Goal: Navigation & Orientation: Find specific page/section

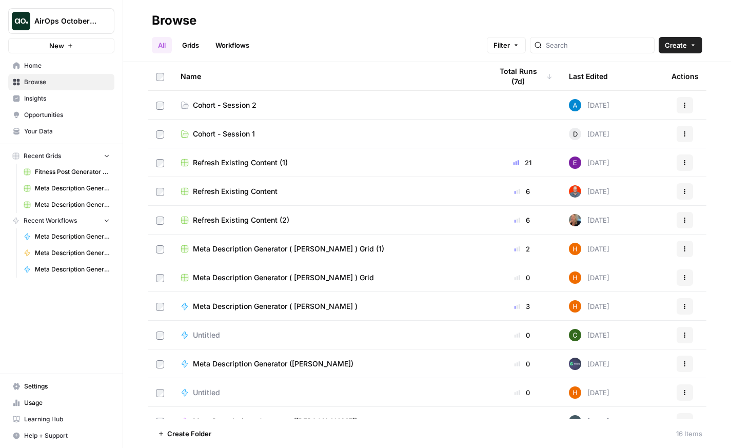
click at [58, 388] on span "Settings" at bounding box center [67, 386] width 86 height 9
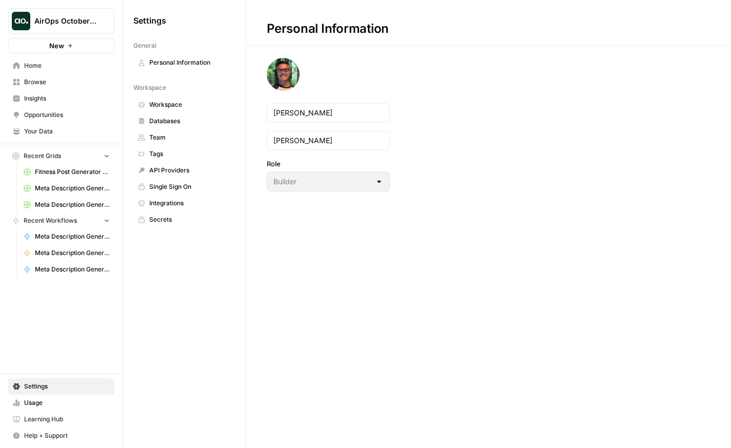
click at [176, 125] on span "Databases" at bounding box center [190, 120] width 82 height 9
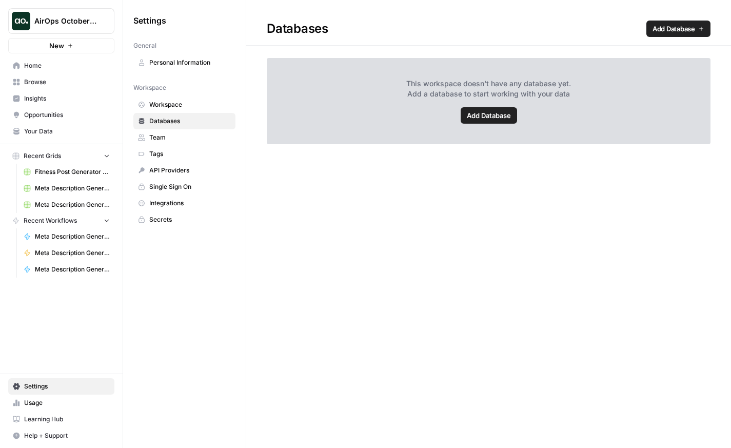
click at [177, 201] on span "Integrations" at bounding box center [190, 203] width 82 height 9
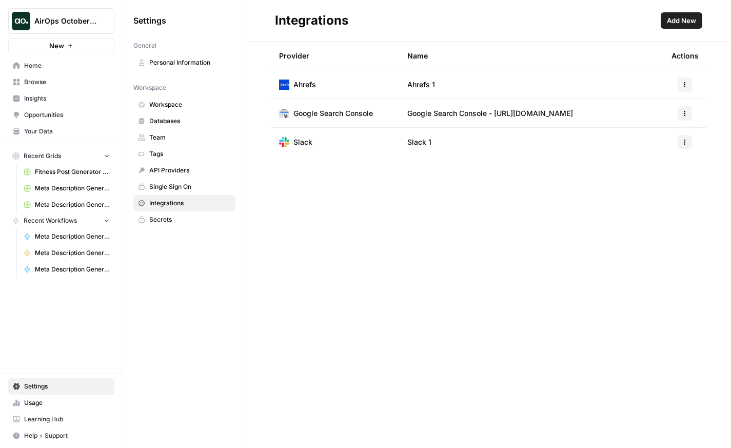
click at [694, 19] on span "Add New" at bounding box center [681, 20] width 29 height 10
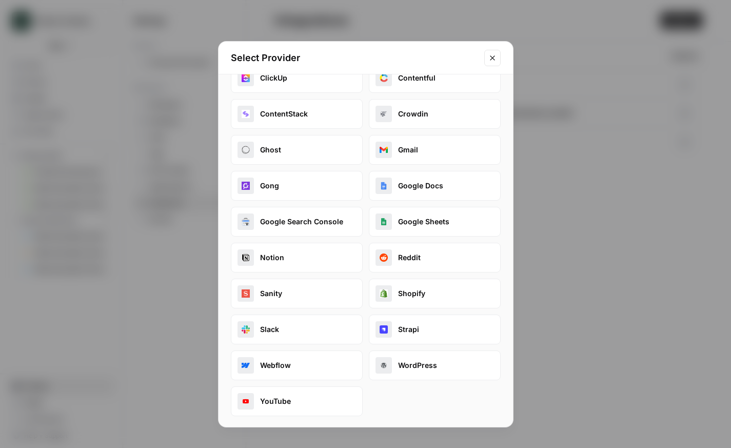
scroll to position [97, 0]
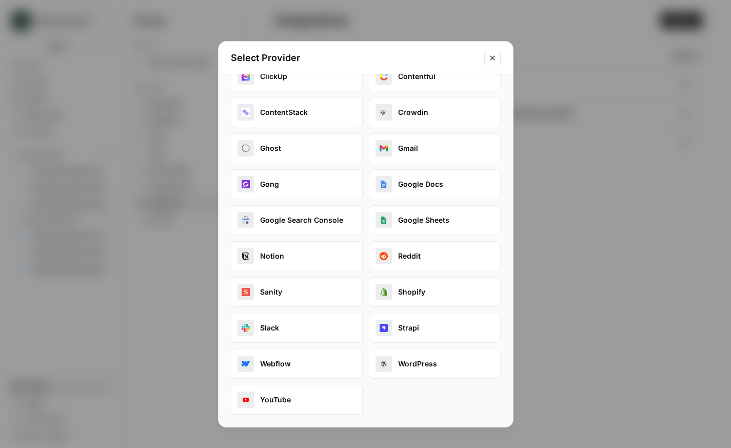
click at [491, 64] on button "Close modal" at bounding box center [492, 58] width 16 height 16
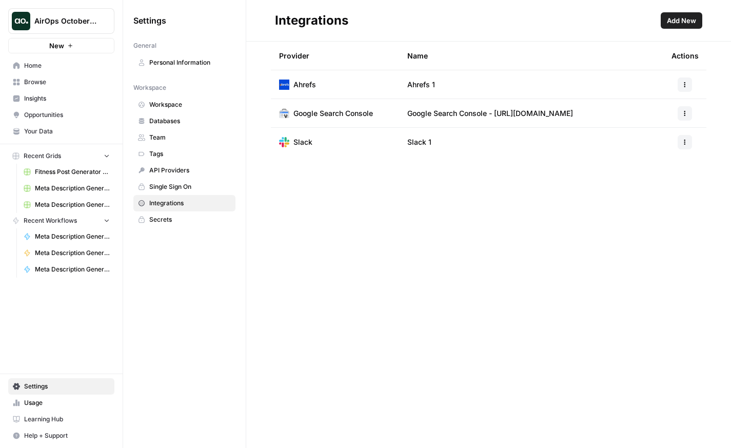
click at [43, 64] on span "Home" at bounding box center [67, 65] width 86 height 9
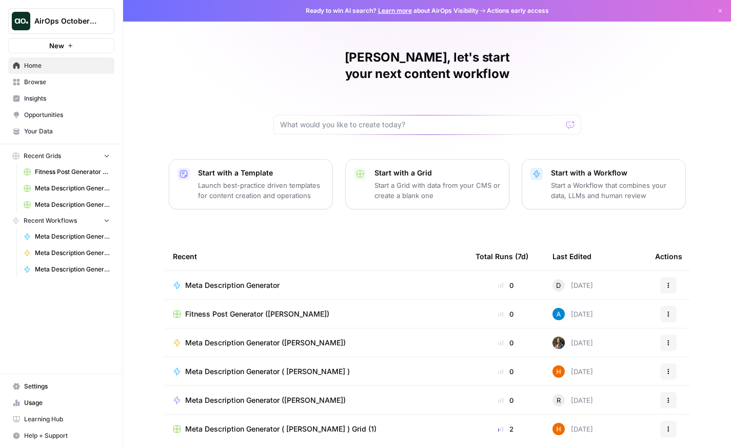
click at [51, 129] on span "Your Data" at bounding box center [67, 131] width 86 height 9
click at [74, 386] on span "Settings" at bounding box center [67, 386] width 86 height 9
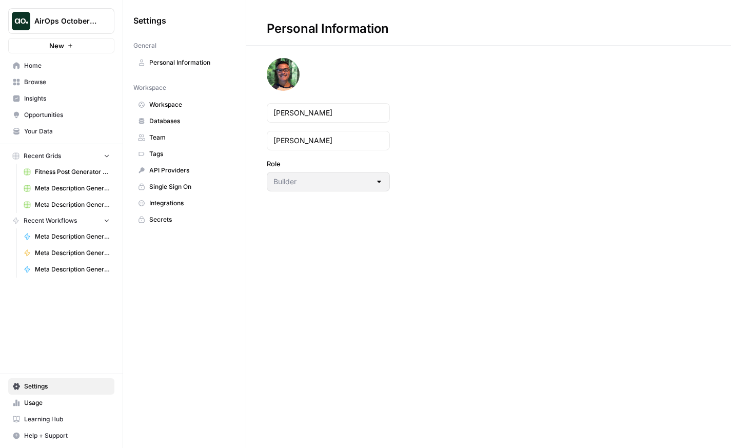
click at [193, 109] on span "Workspace" at bounding box center [190, 104] width 82 height 9
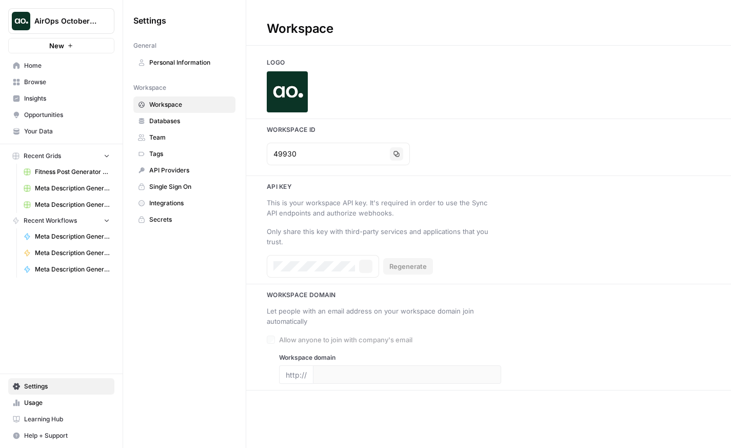
click at [187, 118] on span "Databases" at bounding box center [190, 120] width 82 height 9
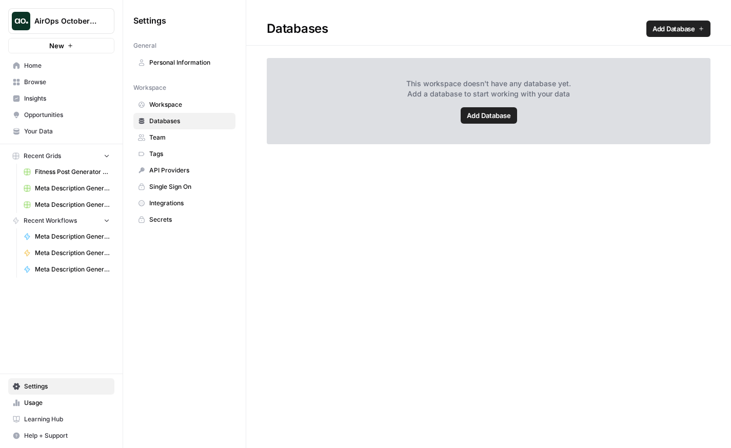
click at [174, 199] on span "Integrations" at bounding box center [190, 203] width 82 height 9
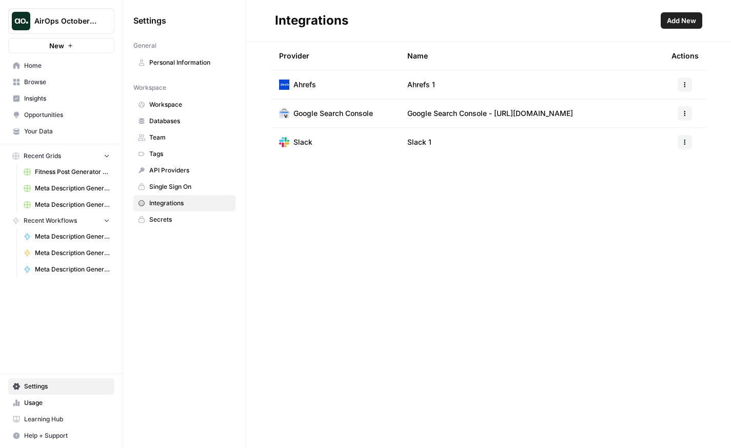
click at [54, 68] on span "Home" at bounding box center [67, 65] width 86 height 9
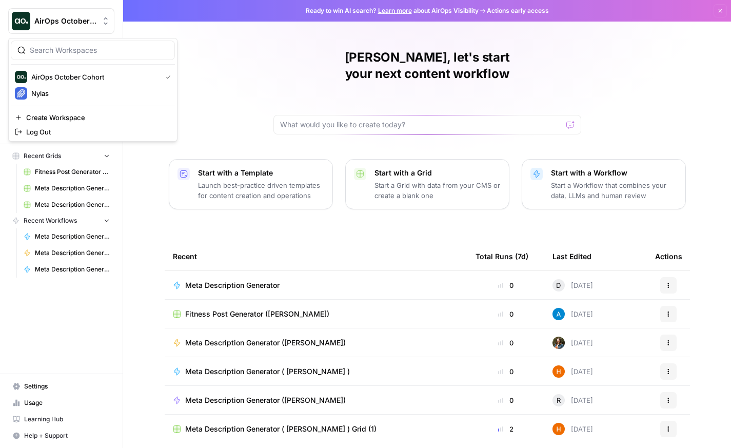
click at [76, 24] on span "AirOps October Cohort" at bounding box center [65, 21] width 62 height 10
click at [61, 101] on button "Nylas" at bounding box center [93, 93] width 164 height 16
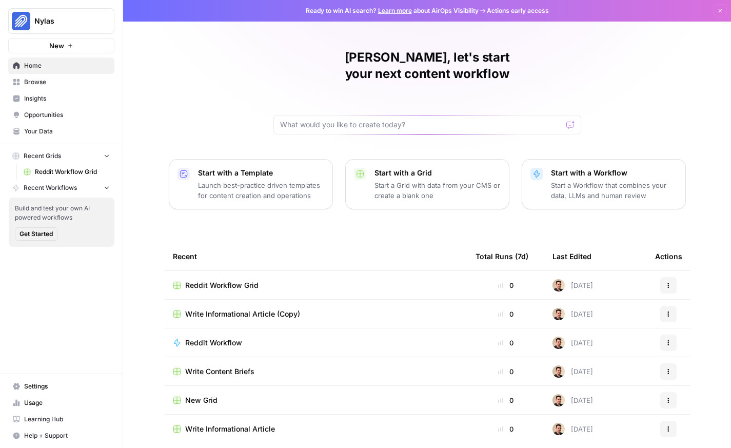
click at [62, 98] on span "Insights" at bounding box center [67, 98] width 86 height 9
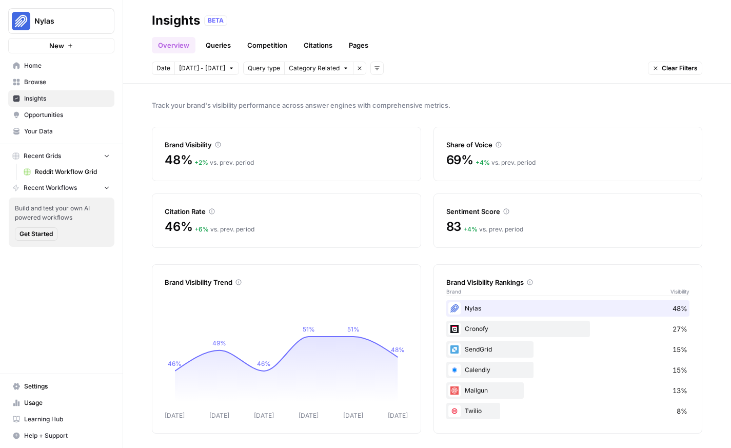
click at [83, 114] on span "Opportunities" at bounding box center [67, 114] width 86 height 9
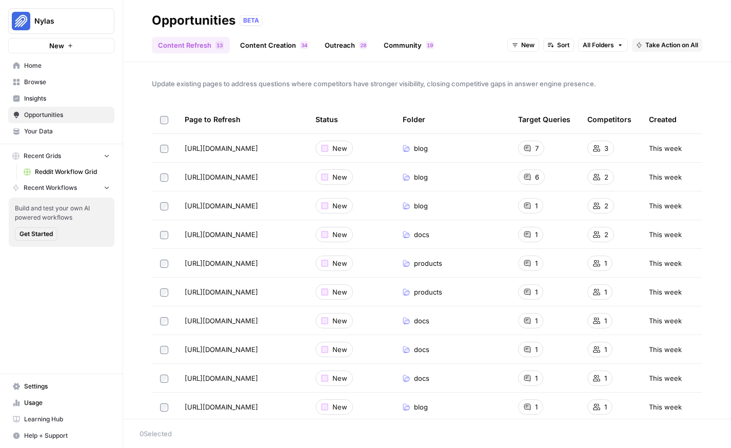
click at [36, 380] on link "Settings" at bounding box center [61, 386] width 106 height 16
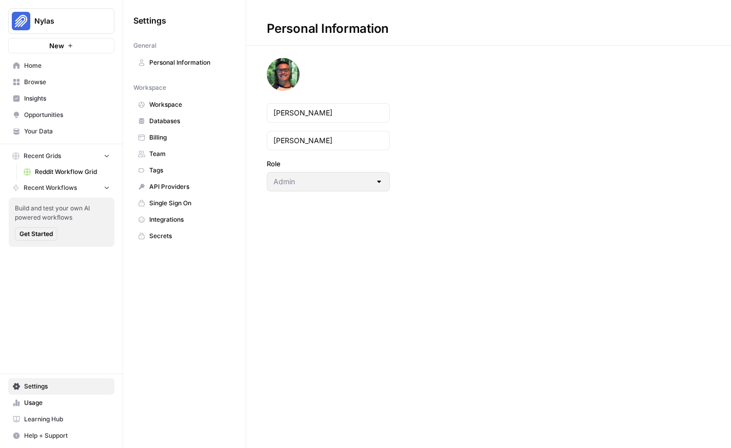
click at [175, 220] on span "Integrations" at bounding box center [190, 219] width 82 height 9
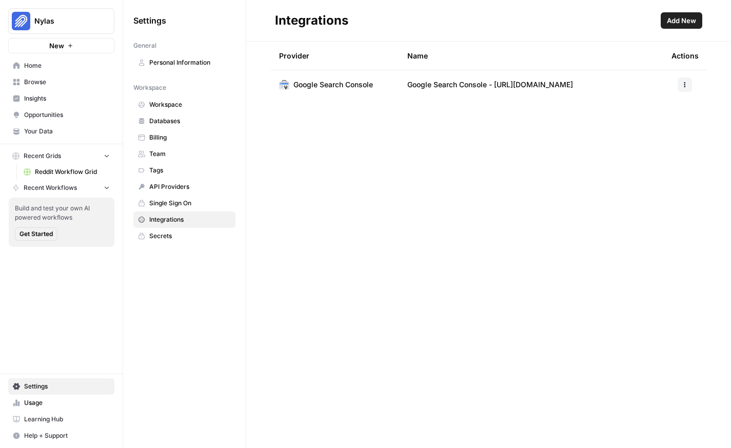
click at [692, 17] on span "Add New" at bounding box center [681, 20] width 29 height 10
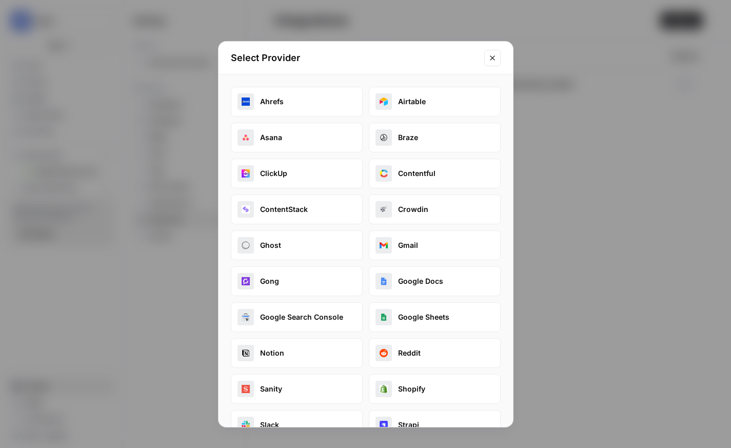
click at [494, 58] on icon "Close modal" at bounding box center [492, 58] width 8 height 8
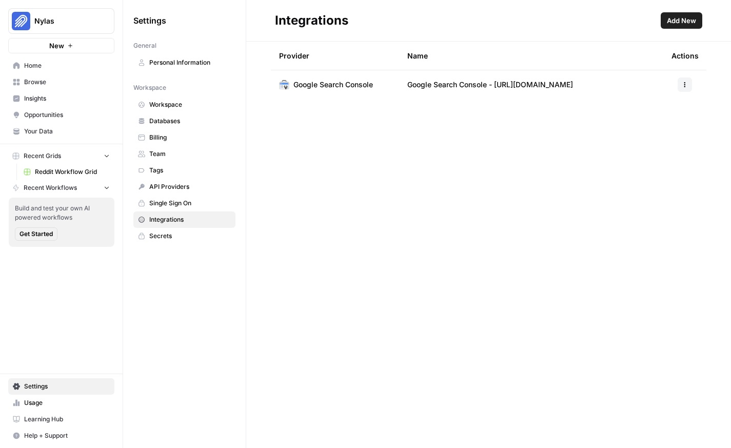
click at [188, 110] on link "Workspace" at bounding box center [184, 104] width 102 height 16
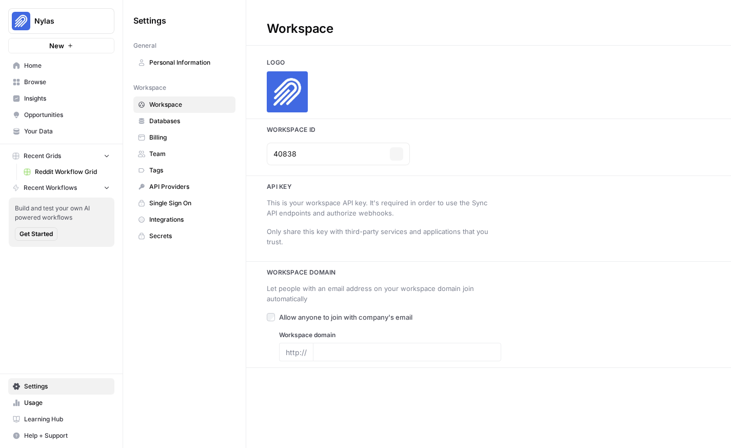
type input "https://www.nylas.com/"
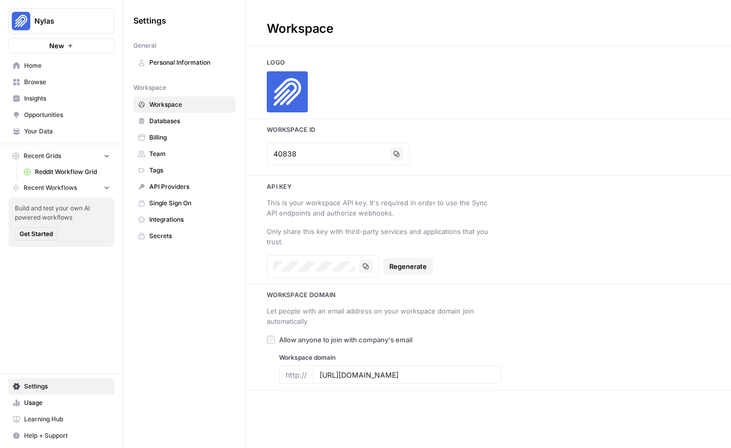
click at [182, 128] on link "Databases" at bounding box center [184, 121] width 102 height 16
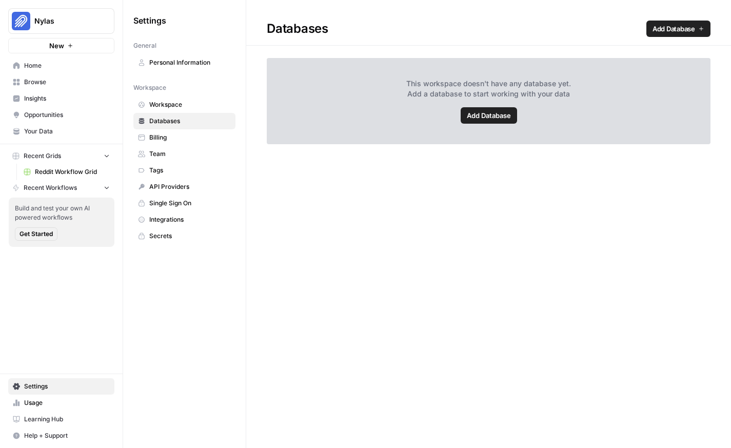
click at [93, 94] on span "Insights" at bounding box center [67, 98] width 86 height 9
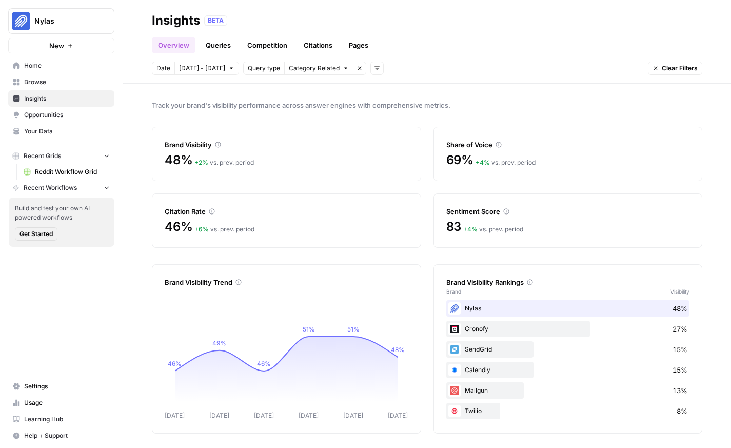
scroll to position [2, 0]
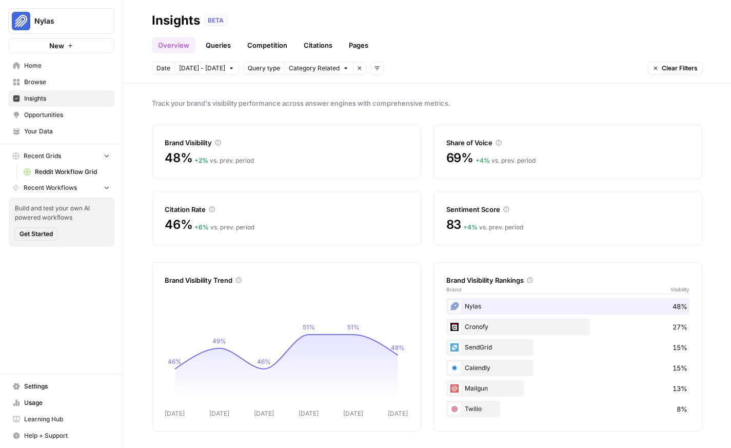
click at [73, 84] on span "Browse" at bounding box center [67, 81] width 86 height 9
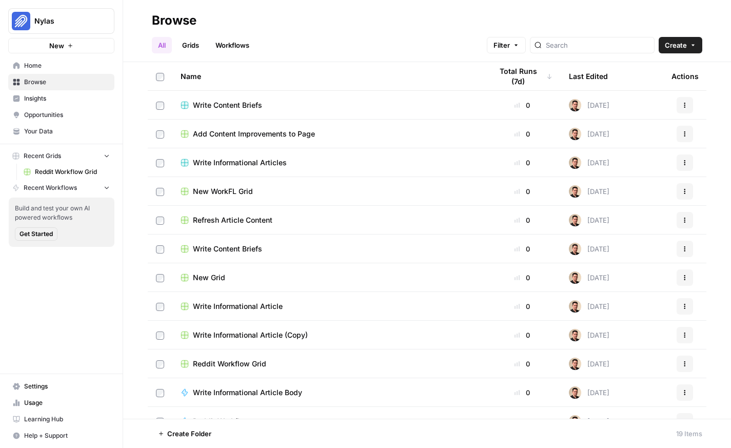
click at [202, 43] on link "Grids" at bounding box center [190, 45] width 29 height 16
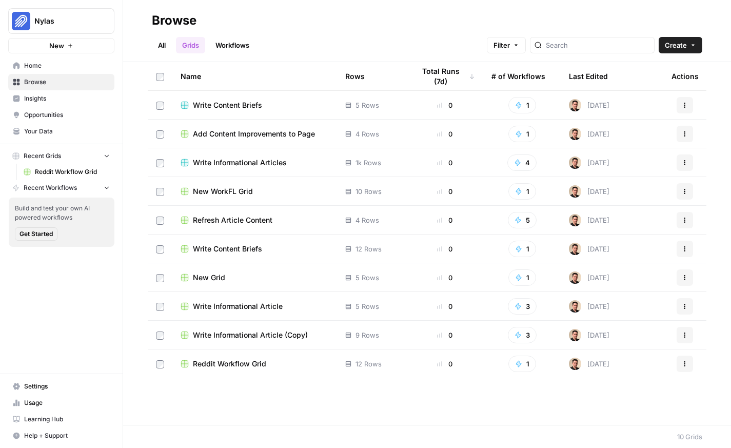
click at [210, 107] on span "Write Content Briefs" at bounding box center [227, 105] width 69 height 10
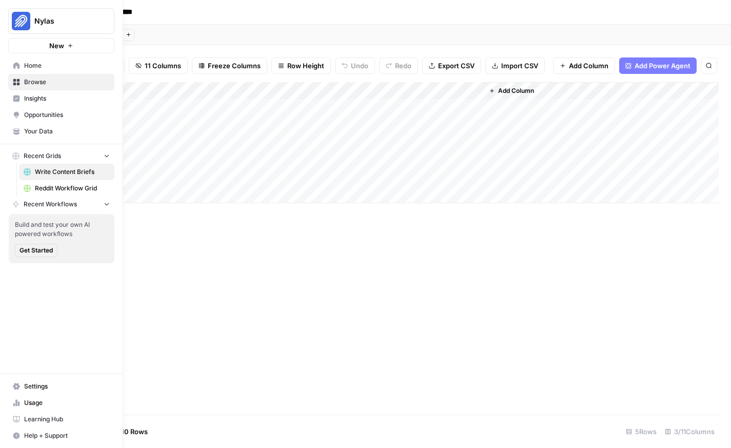
click at [52, 130] on span "Your Data" at bounding box center [67, 131] width 86 height 9
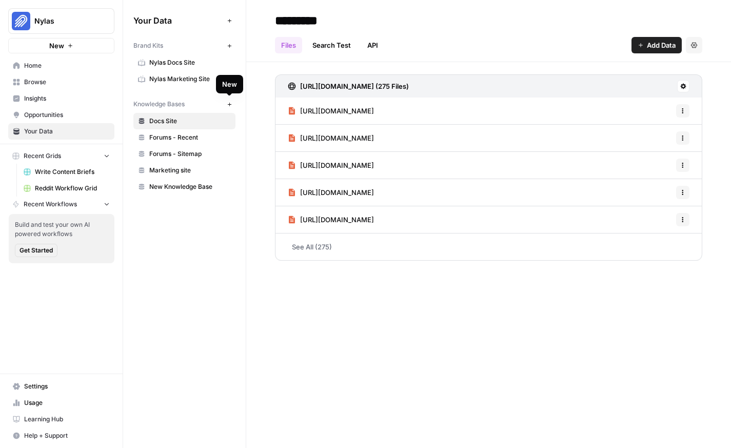
click at [229, 103] on icon "button" at bounding box center [229, 104] width 4 height 4
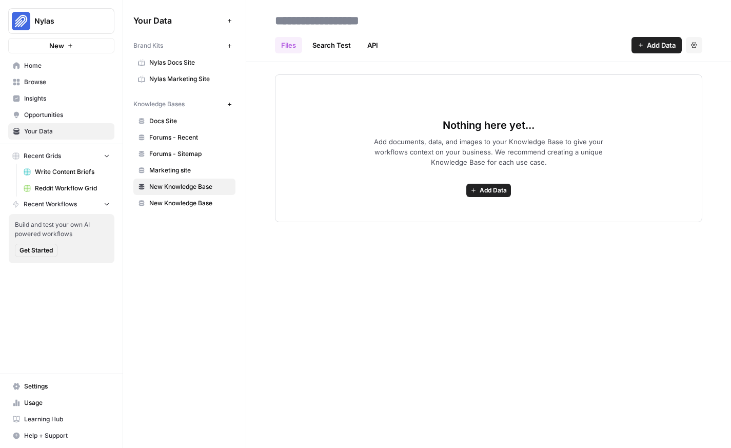
click at [485, 192] on span "Add Data" at bounding box center [493, 190] width 27 height 9
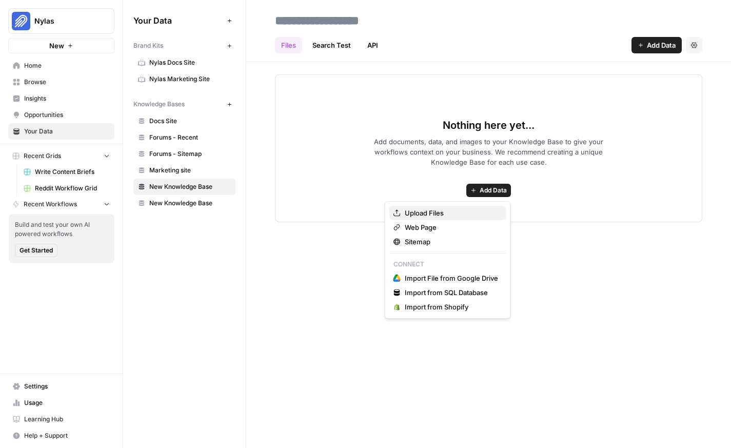
click at [442, 211] on span "Upload Files" at bounding box center [451, 213] width 93 height 10
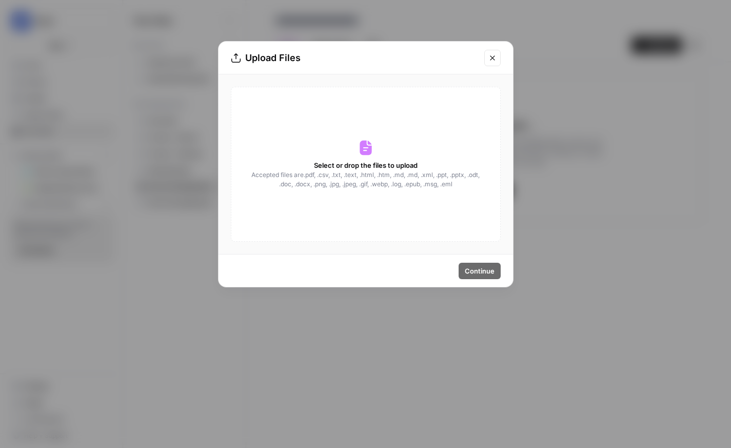
click at [492, 58] on icon "Close modal" at bounding box center [492, 58] width 8 height 8
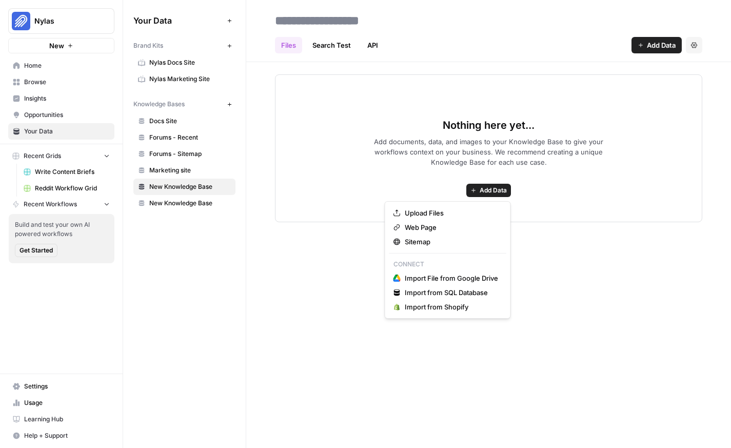
click at [499, 187] on span "Add Data" at bounding box center [493, 190] width 27 height 9
click at [433, 212] on span "Upload Files" at bounding box center [451, 213] width 93 height 10
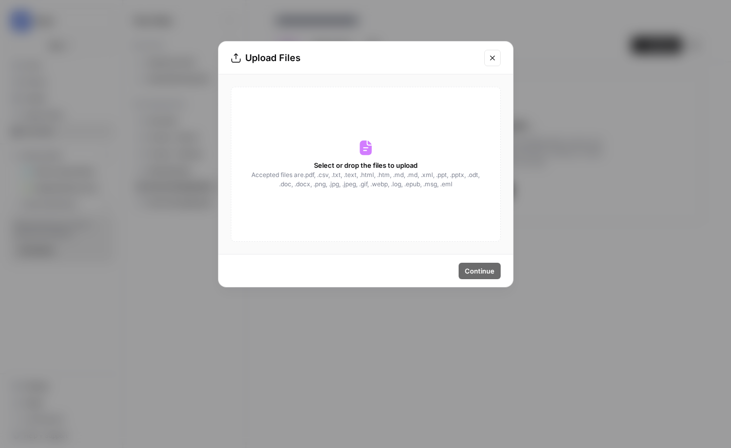
click at [493, 56] on icon "Close modal" at bounding box center [492, 58] width 8 height 8
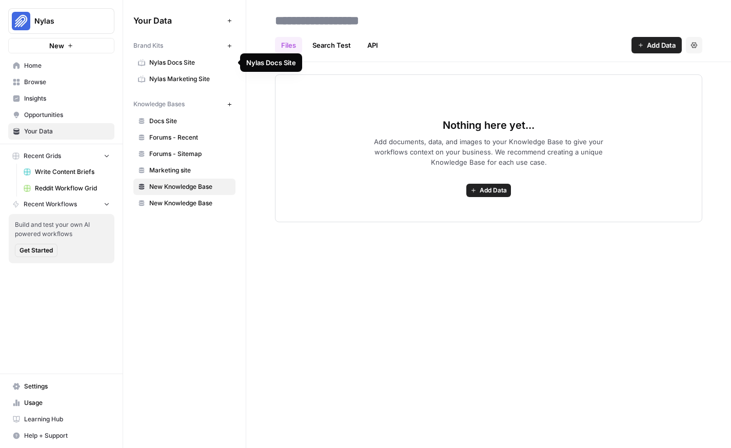
click at [182, 76] on span "Nylas Marketing Site" at bounding box center [190, 78] width 82 height 9
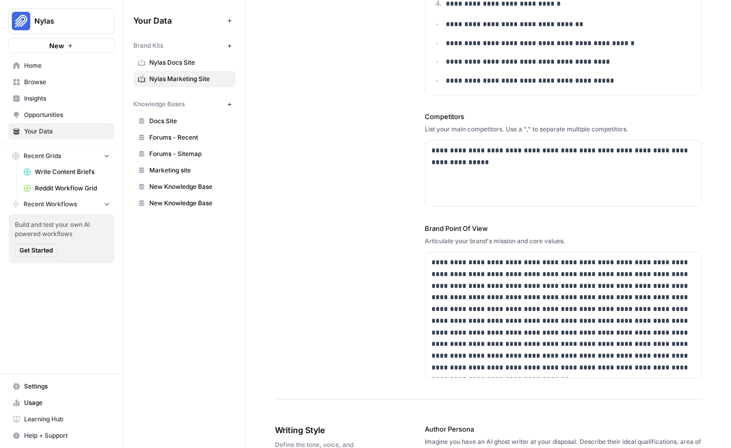
scroll to position [381, 0]
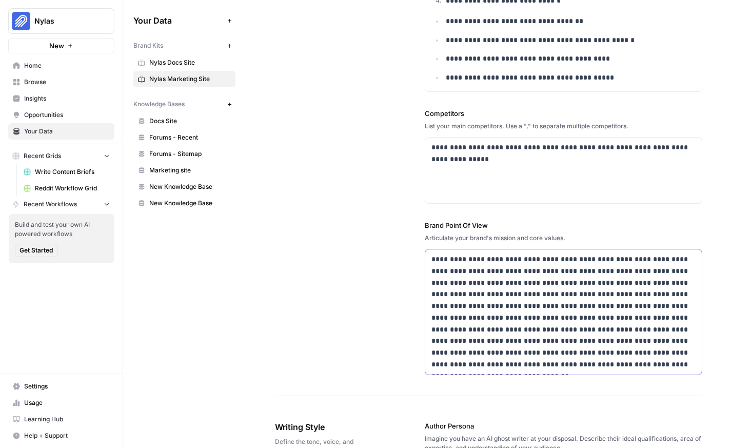
click at [687, 282] on p "**********" at bounding box center [564, 311] width 264 height 117
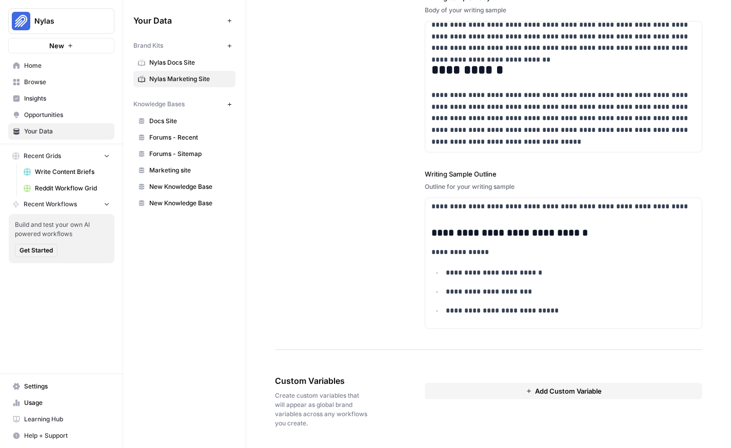
scroll to position [1475, 0]
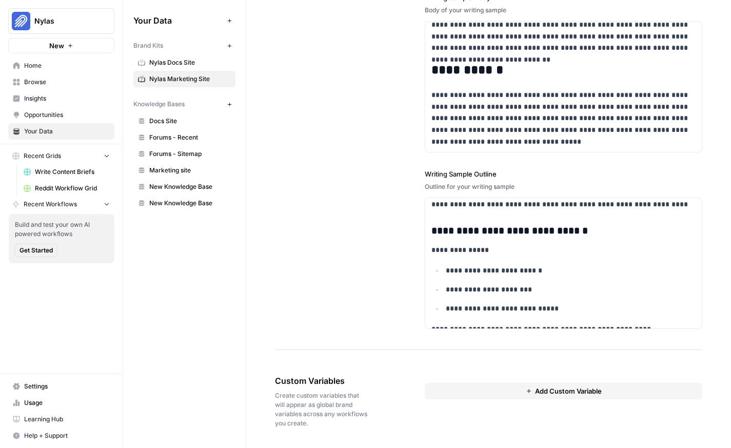
click at [193, 60] on span "Nylas Docs Site" at bounding box center [190, 62] width 82 height 9
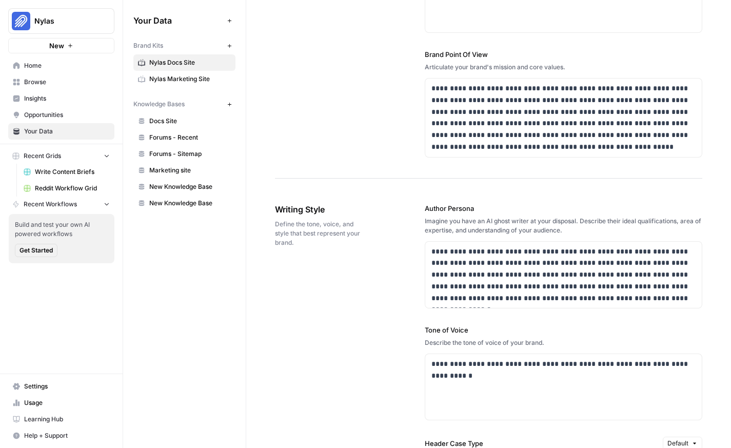
scroll to position [460, 0]
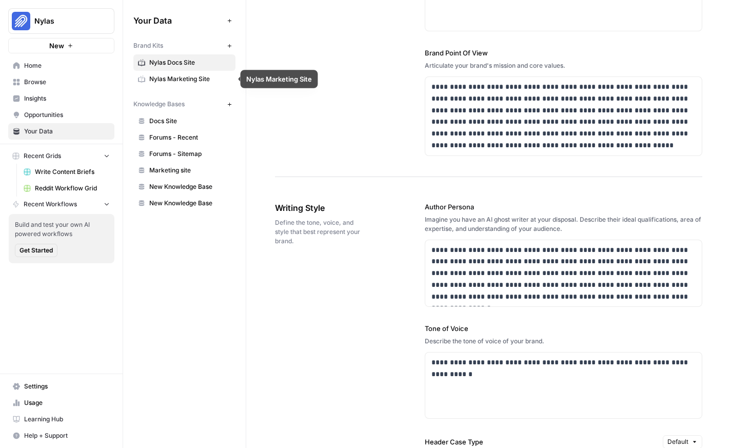
click at [178, 74] on span "Nylas Marketing Site" at bounding box center [190, 78] width 82 height 9
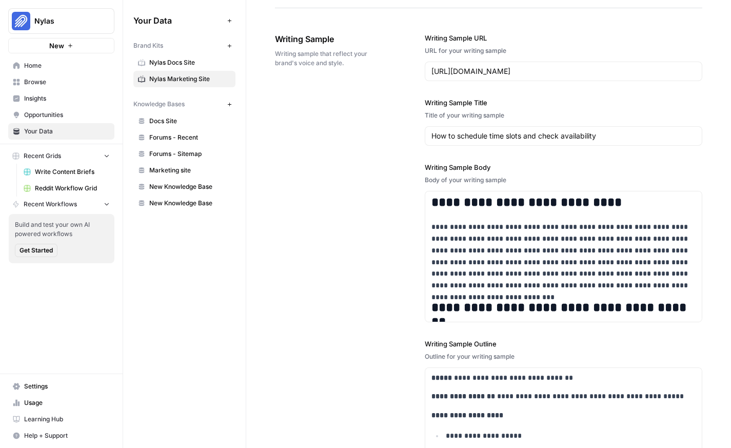
scroll to position [1618, 0]
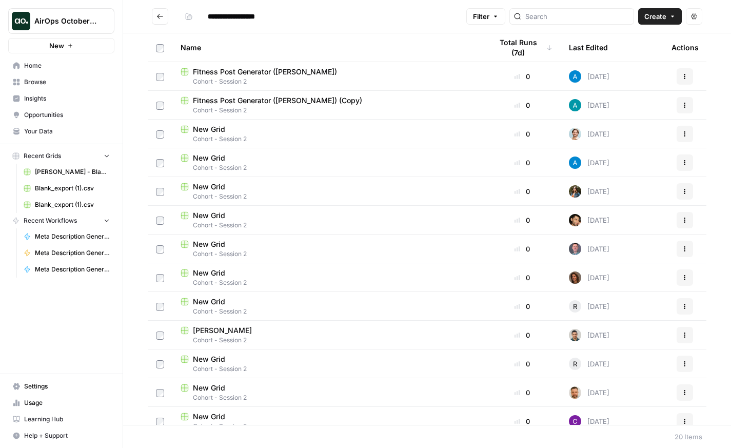
click at [280, 70] on span "Fitness Post Generator ([PERSON_NAME])" at bounding box center [265, 72] width 144 height 10
type input "**********"
click at [218, 128] on span "New Grid" at bounding box center [209, 129] width 32 height 10
